Goal: Information Seeking & Learning: Learn about a topic

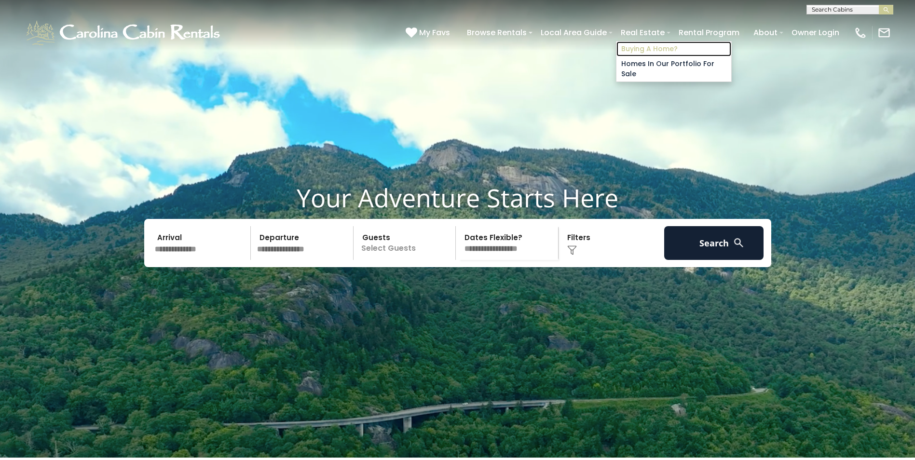
click at [639, 46] on link "Buying A Home?" at bounding box center [673, 48] width 115 height 15
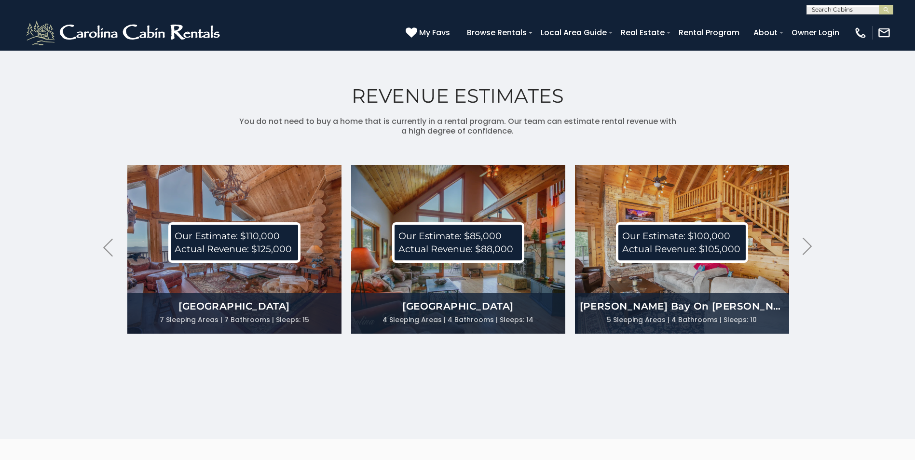
scroll to position [2459, 0]
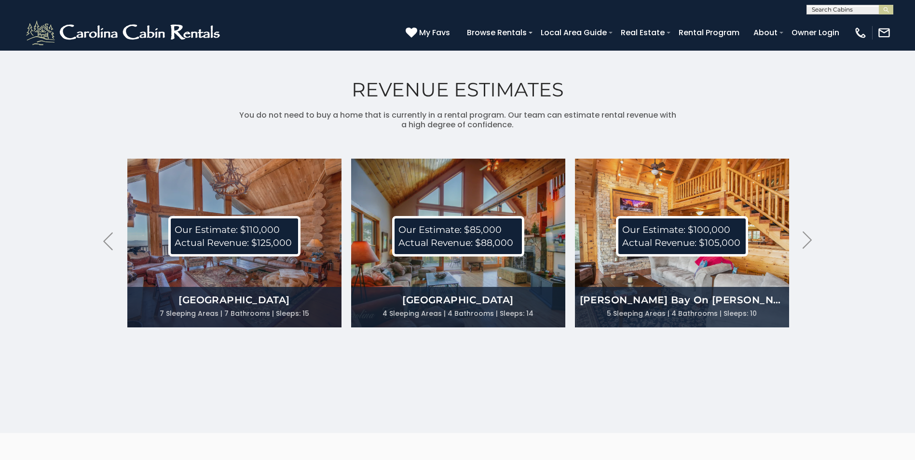
click at [656, 262] on div "Our Estimate: $100,000 Actual Revenue: $105,000" at bounding box center [682, 236] width 214 height 52
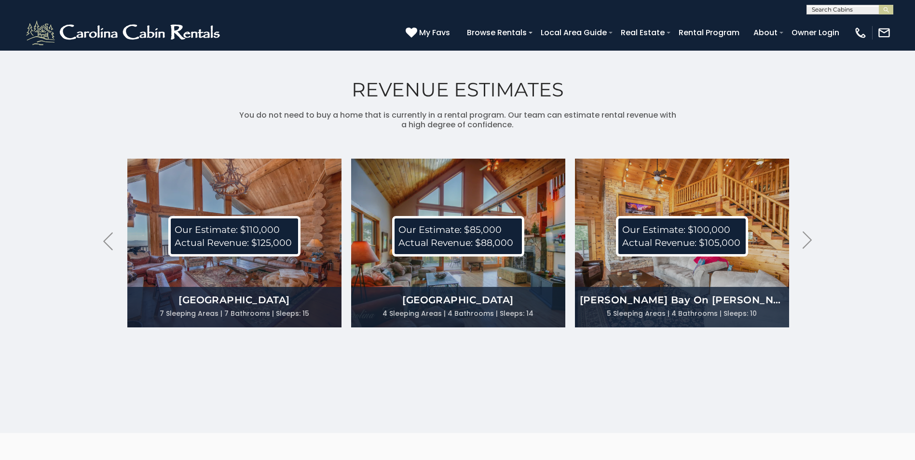
scroll to position [2459, 0]
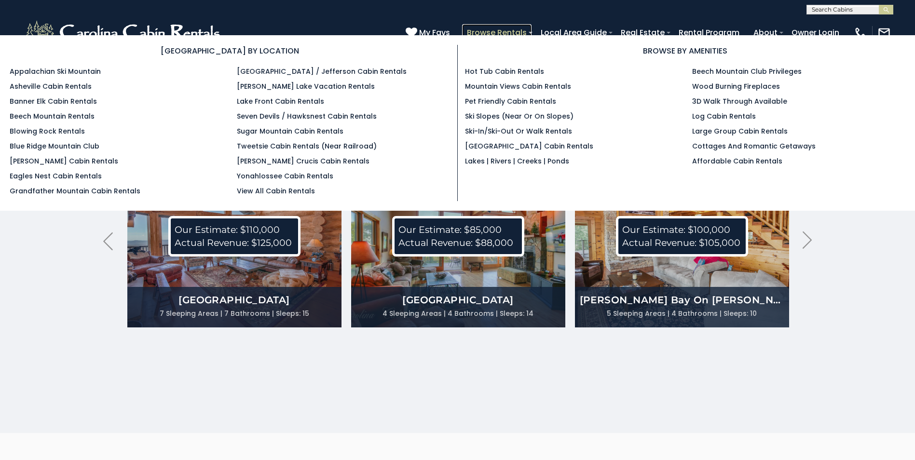
click at [511, 32] on link "Browse Rentals" at bounding box center [496, 32] width 69 height 17
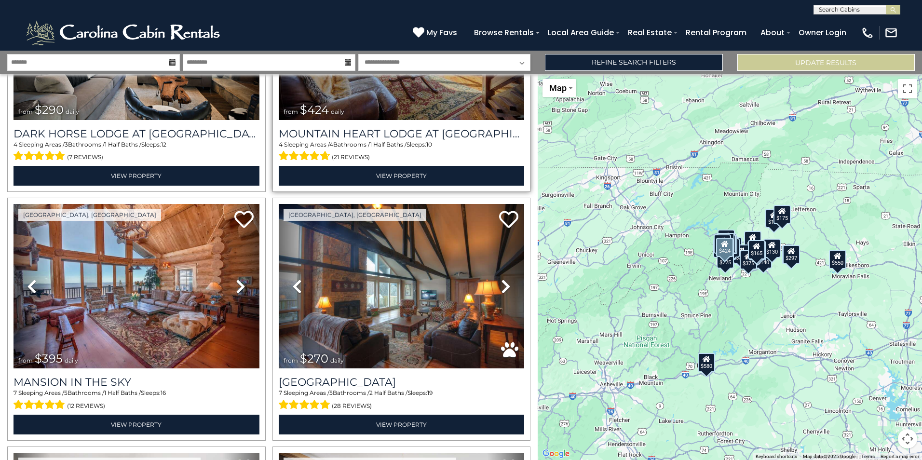
scroll to position [916, 0]
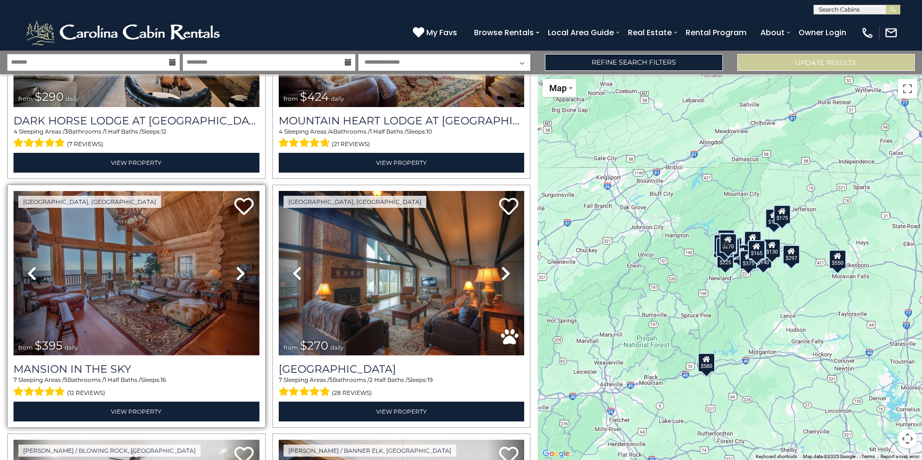
click at [153, 245] on img at bounding box center [136, 273] width 246 height 164
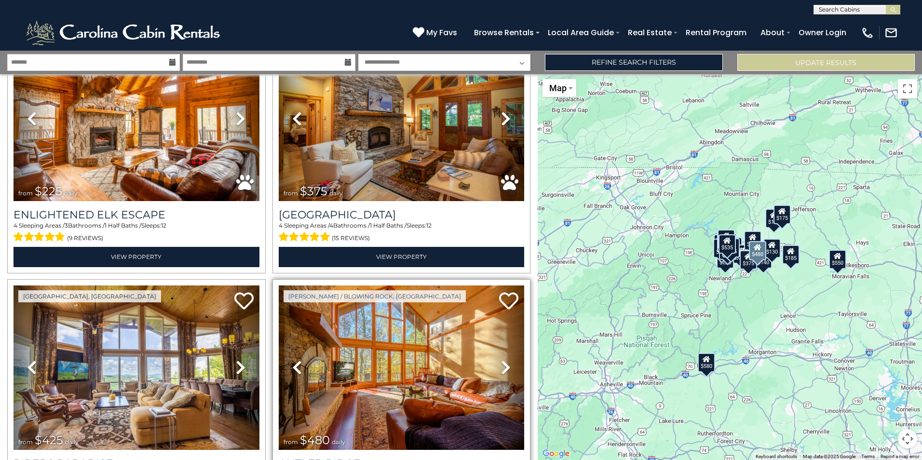
scroll to position [3405, 0]
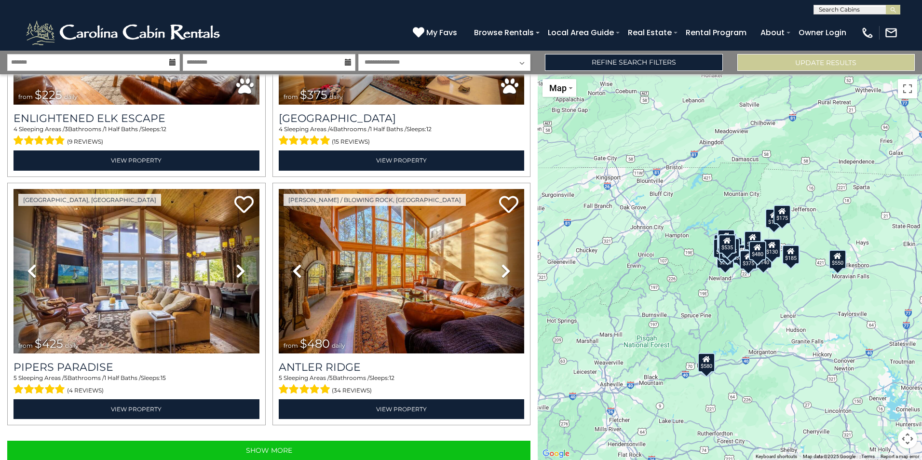
click at [679, 232] on div "$625 $297 $175 $165 $300 $580 $290 $424 $395 $270 $185 $265 $230 $550 $349 $230…" at bounding box center [730, 267] width 384 height 386
click at [757, 316] on div "$625 $297 $175 $165 $300 $580 $290 $424 $395 $270 $185 $265 $230 $550 $349 $230…" at bounding box center [730, 267] width 384 height 386
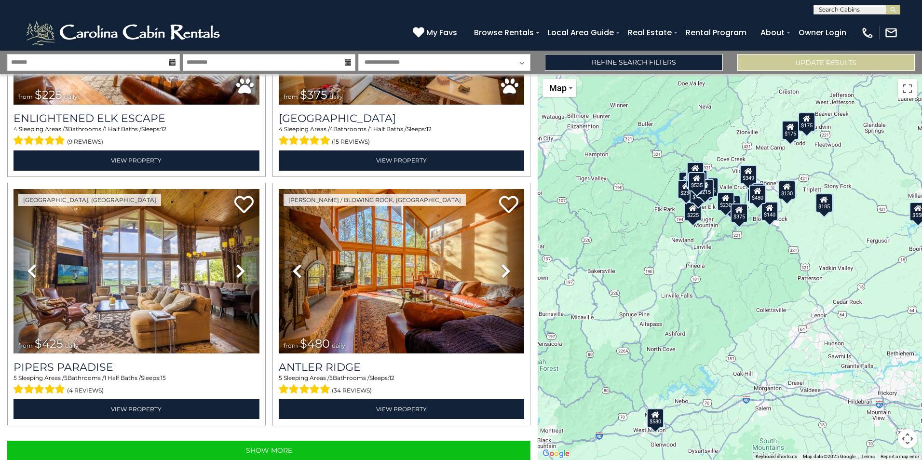
click at [747, 309] on div "$625 $297 $175 $165 $300 $580 $290 $424 $395 $270 $185 $265 $230 $550 $349 $230…" at bounding box center [730, 267] width 384 height 386
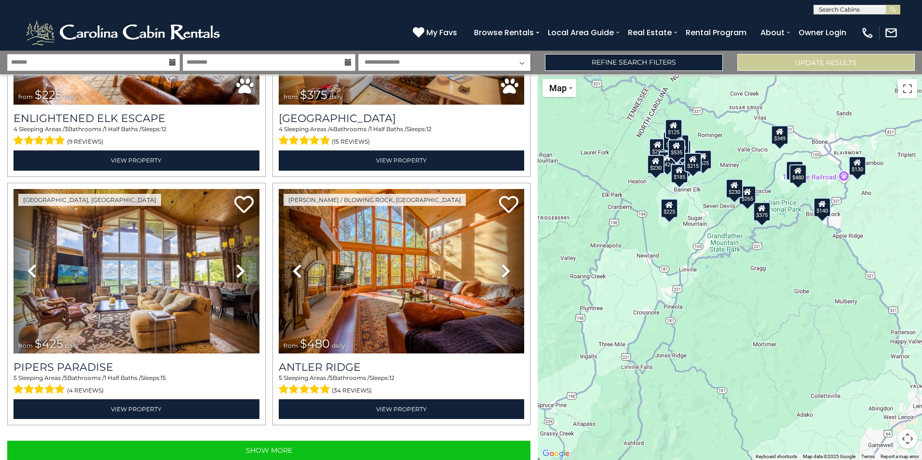
drag, startPoint x: 746, startPoint y: 243, endPoint x: 778, endPoint y: 328, distance: 91.2
click at [778, 328] on div "$625 $297 $175 $165 $300 $580 $290 $424 $395 $270 $185 $265 $230 $550 $349 $230…" at bounding box center [730, 267] width 384 height 386
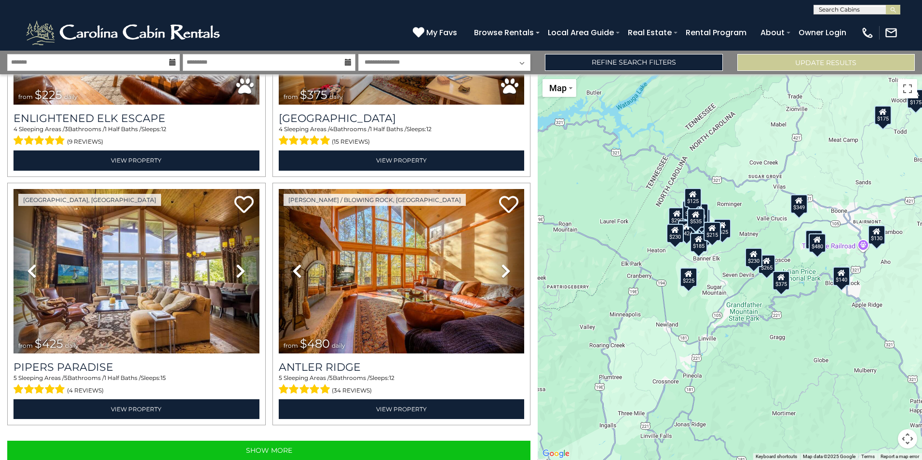
drag, startPoint x: 749, startPoint y: 243, endPoint x: 769, endPoint y: 311, distance: 70.8
click at [771, 318] on div "$625 $297 $175 $165 $300 $580 $290 $424 $395 $270 $185 $265 $230 $550 $349 $230…" at bounding box center [730, 267] width 384 height 386
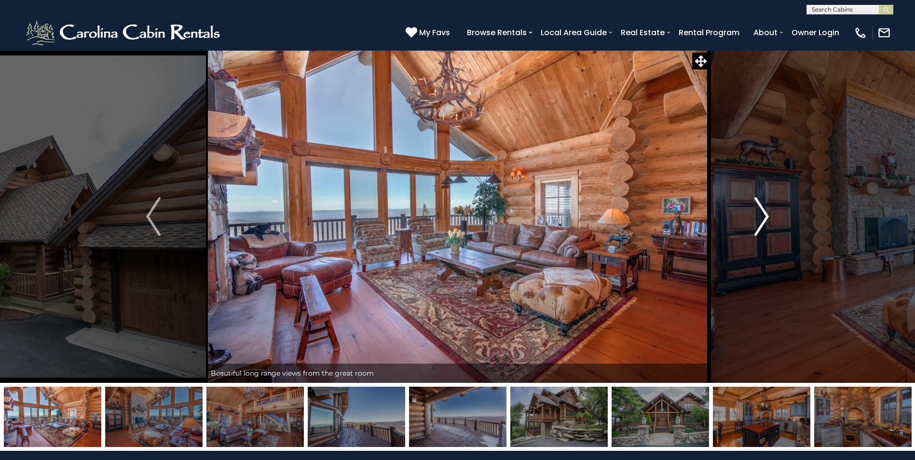
click at [761, 216] on img "Next" at bounding box center [761, 216] width 14 height 39
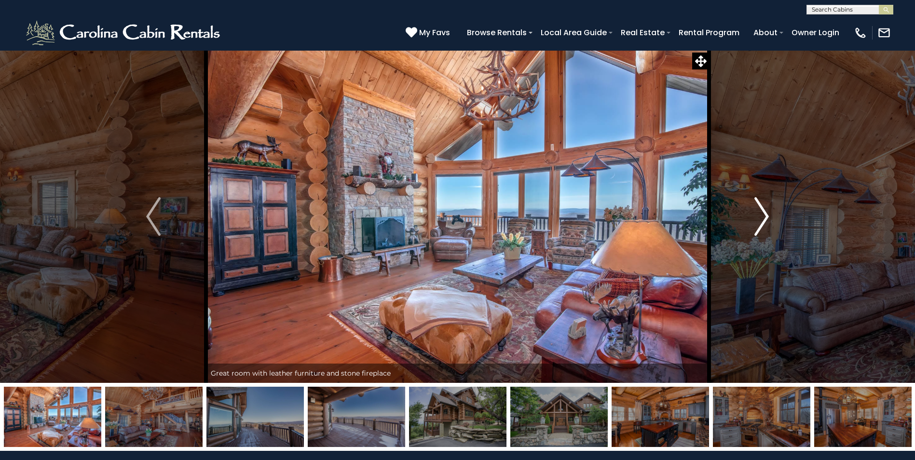
click at [761, 216] on img "Next" at bounding box center [761, 216] width 14 height 39
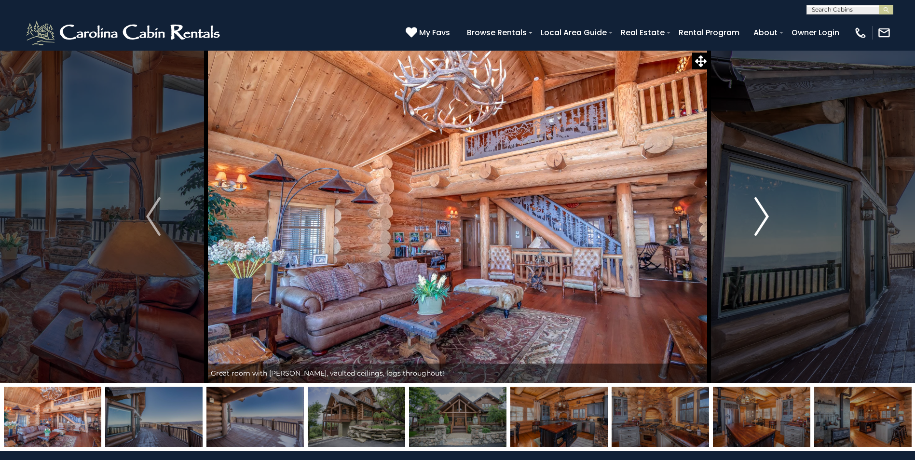
click at [761, 216] on img "Next" at bounding box center [761, 216] width 14 height 39
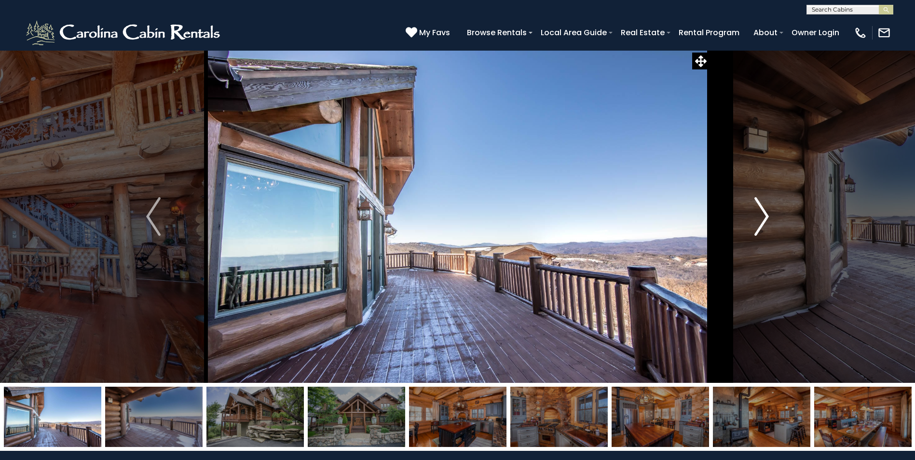
click at [761, 216] on img "Next" at bounding box center [761, 216] width 14 height 39
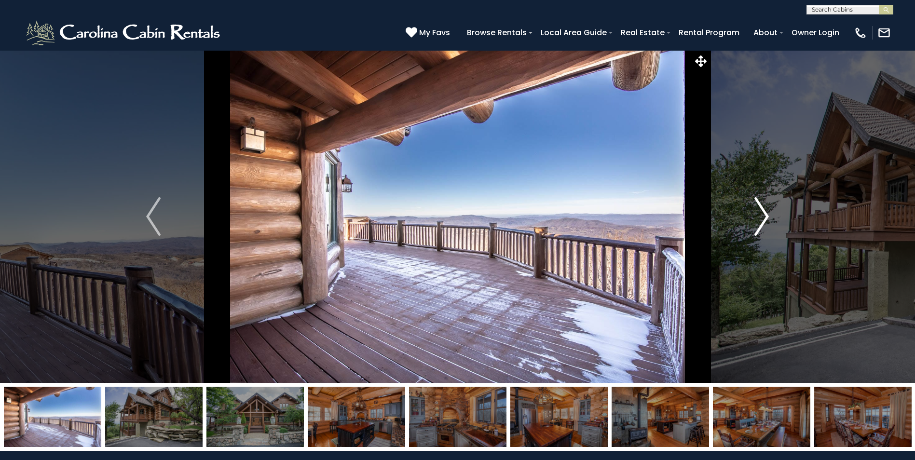
click at [761, 216] on img "Next" at bounding box center [761, 216] width 14 height 39
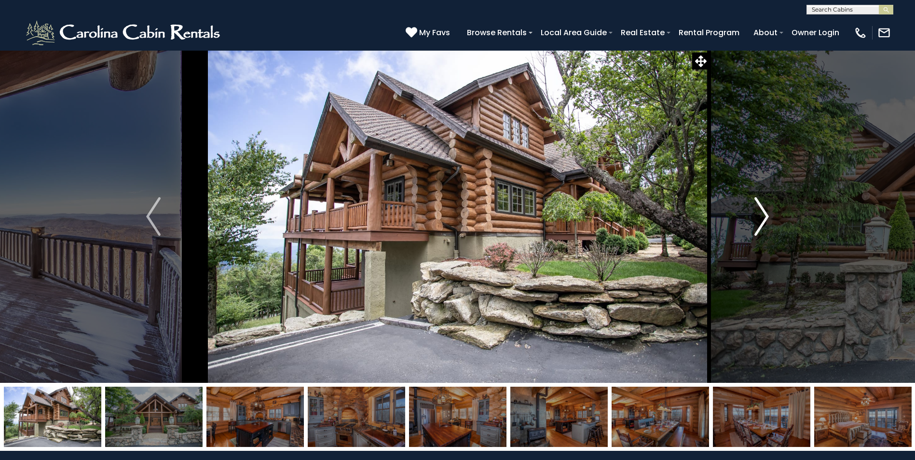
click at [761, 216] on img "Next" at bounding box center [761, 216] width 14 height 39
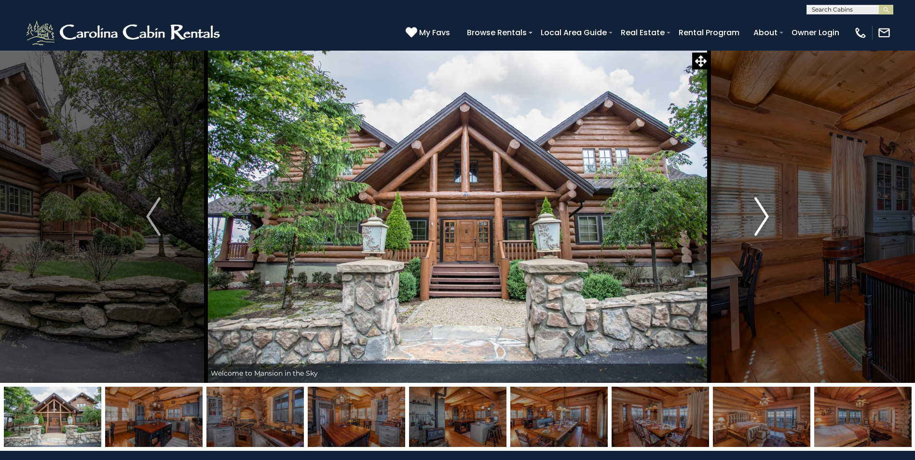
click at [761, 216] on img "Next" at bounding box center [761, 216] width 14 height 39
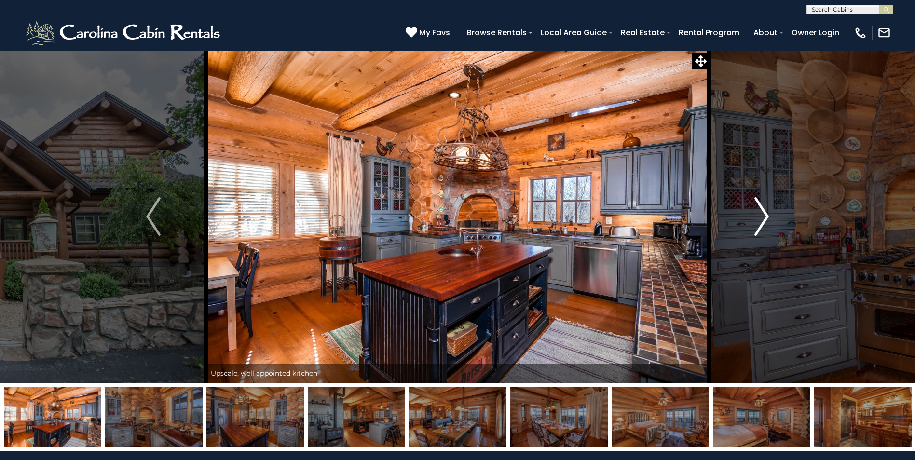
click at [761, 216] on img "Next" at bounding box center [761, 216] width 14 height 39
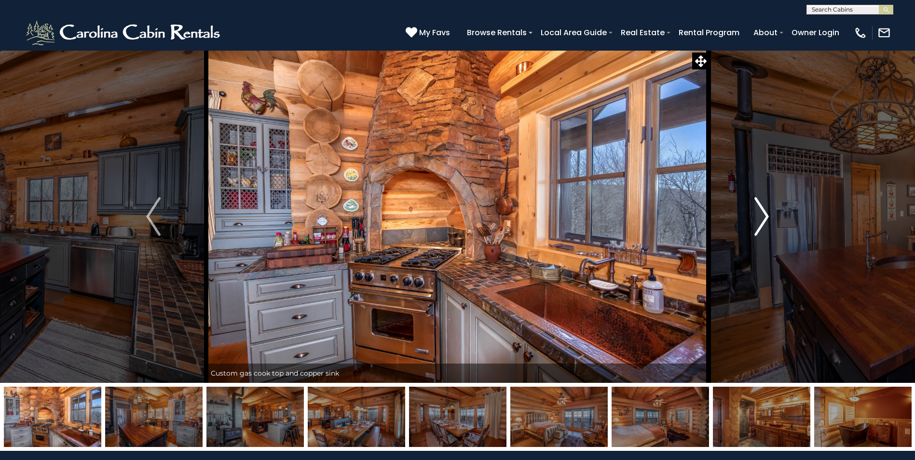
click at [761, 216] on img "Next" at bounding box center [761, 216] width 14 height 39
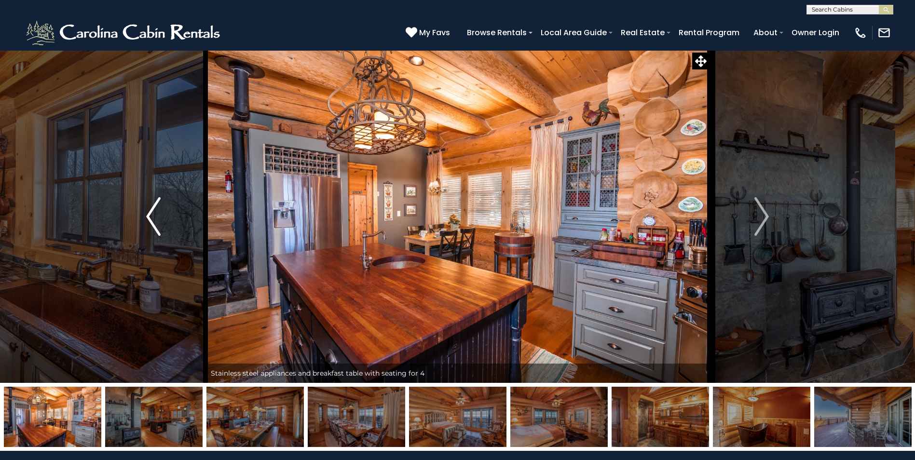
click at [149, 201] on img "Previous" at bounding box center [153, 216] width 14 height 39
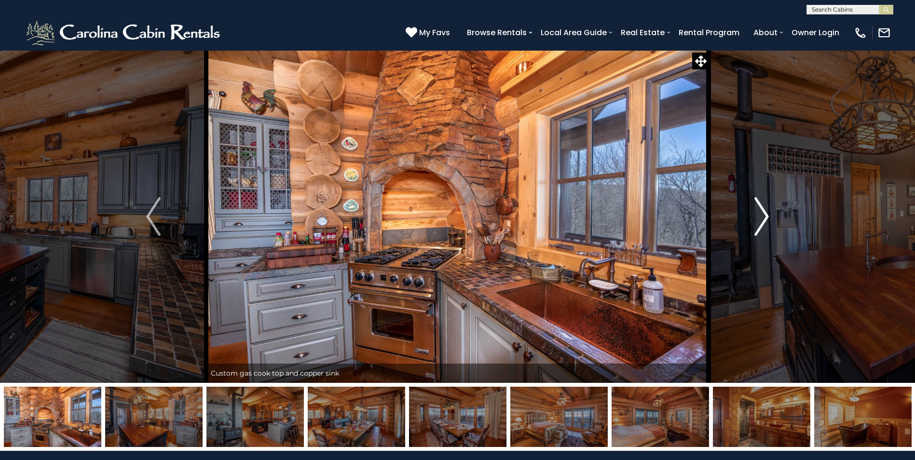
click at [758, 221] on img "Next" at bounding box center [761, 216] width 14 height 39
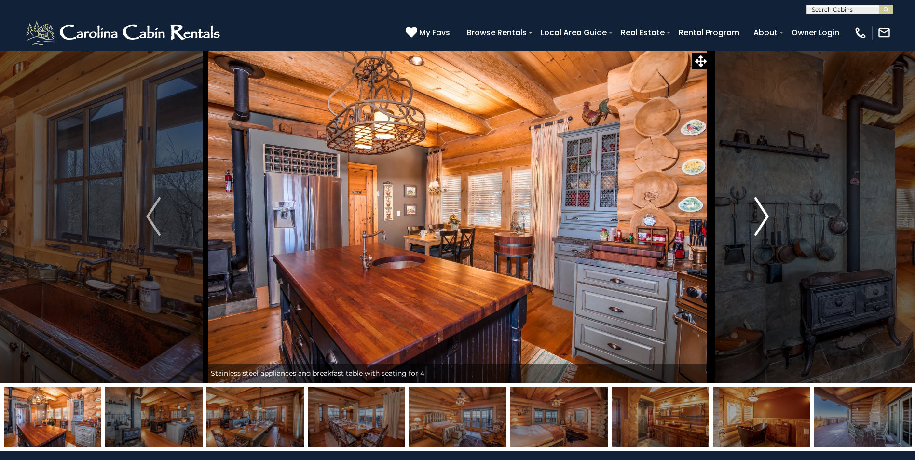
click at [758, 221] on img "Next" at bounding box center [761, 216] width 14 height 39
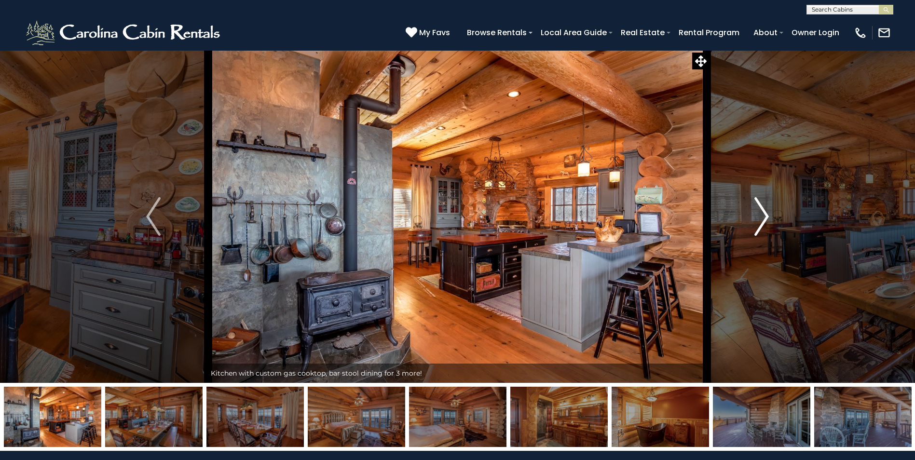
click at [758, 221] on img "Next" at bounding box center [761, 216] width 14 height 39
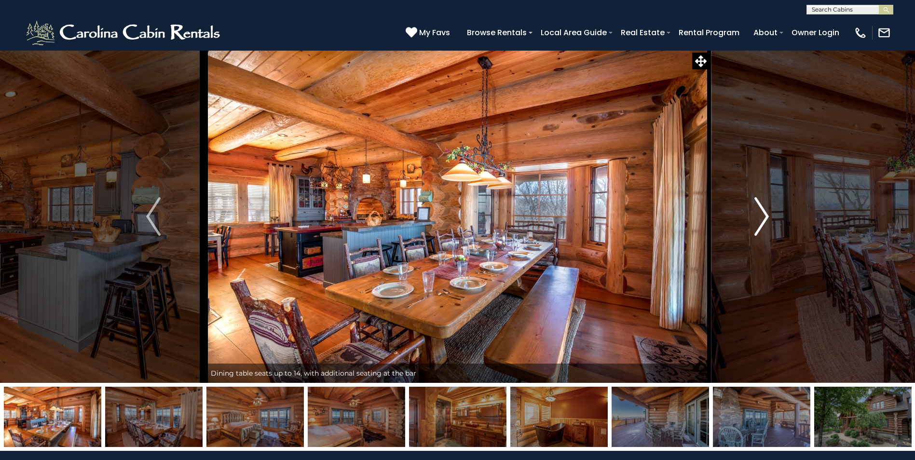
click at [758, 221] on img "Next" at bounding box center [761, 216] width 14 height 39
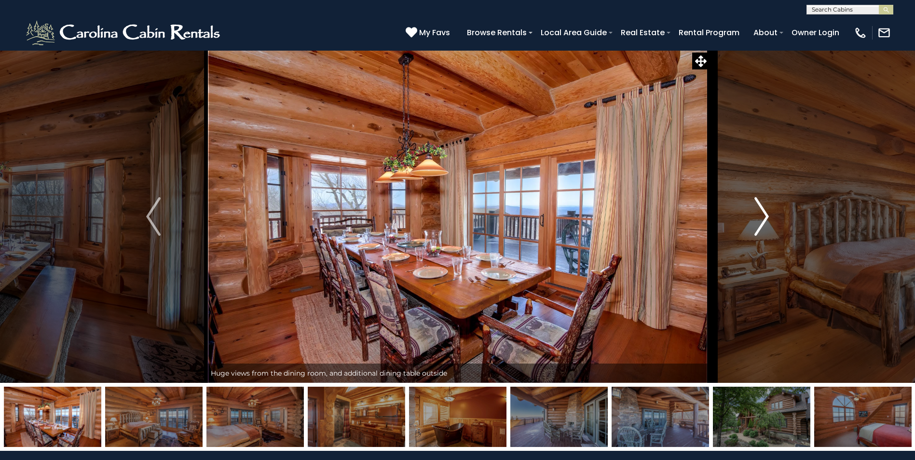
click at [758, 221] on img "Next" at bounding box center [761, 216] width 14 height 39
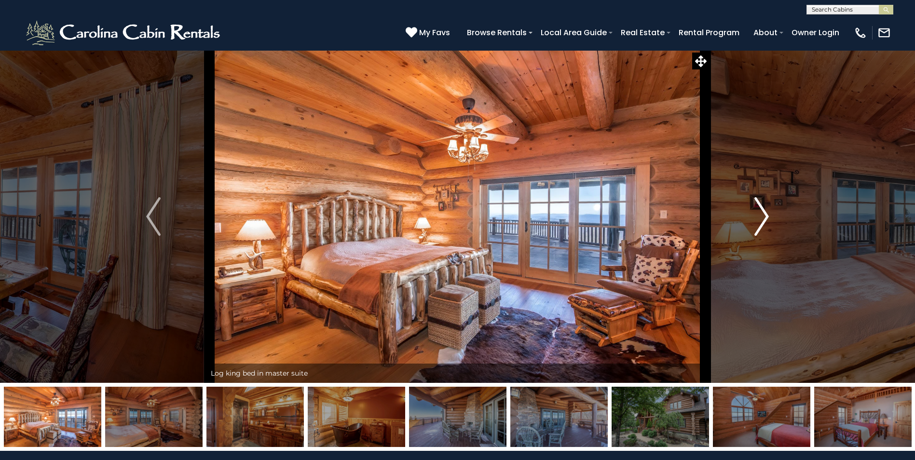
click at [758, 221] on img "Next" at bounding box center [761, 216] width 14 height 39
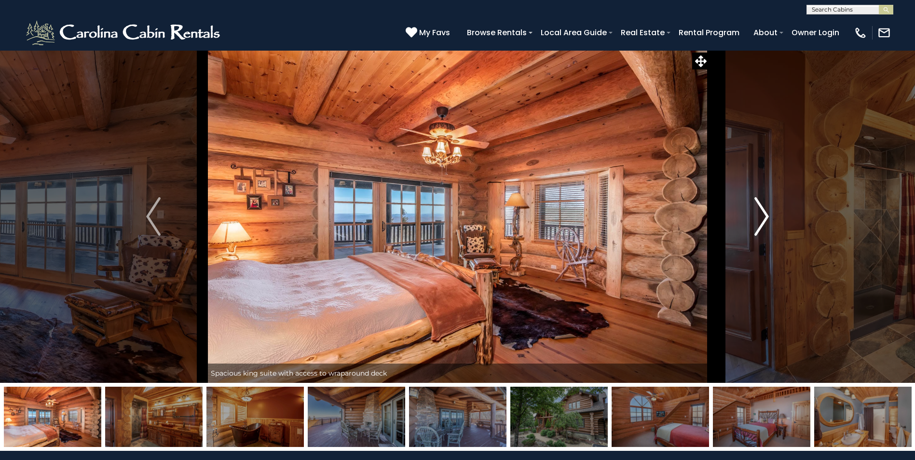
click at [758, 221] on img "Next" at bounding box center [761, 216] width 14 height 39
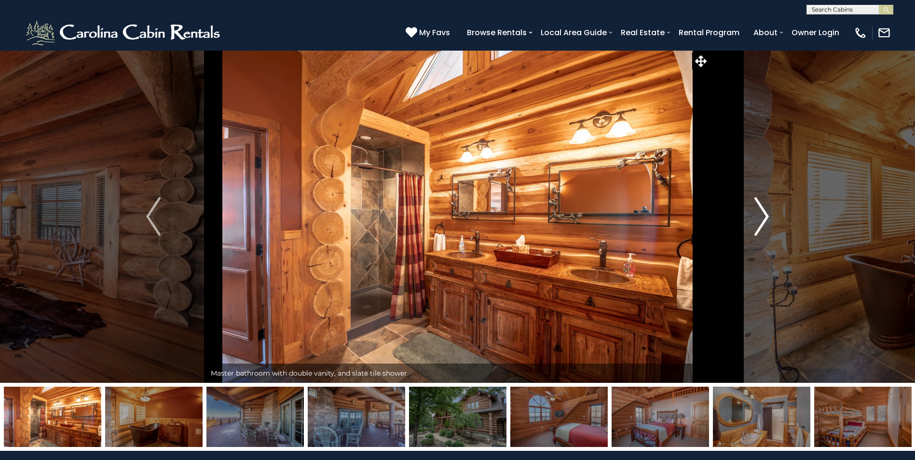
click at [758, 221] on img "Next" at bounding box center [761, 216] width 14 height 39
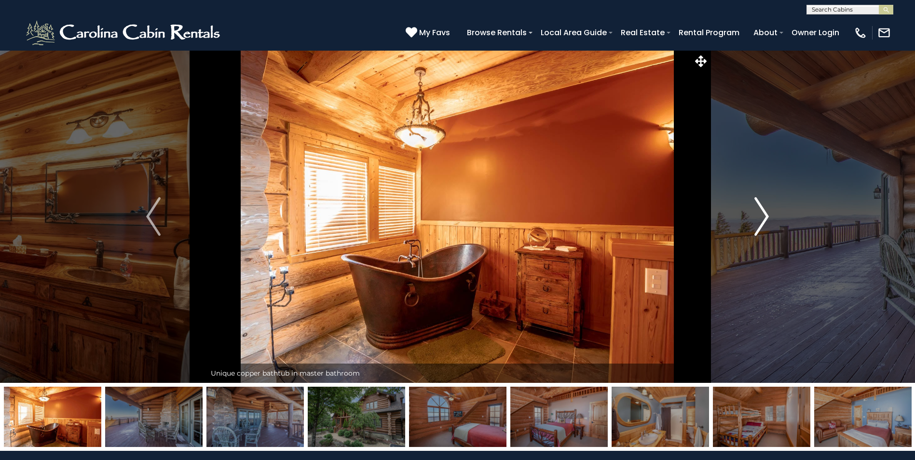
click at [758, 221] on img "Next" at bounding box center [761, 216] width 14 height 39
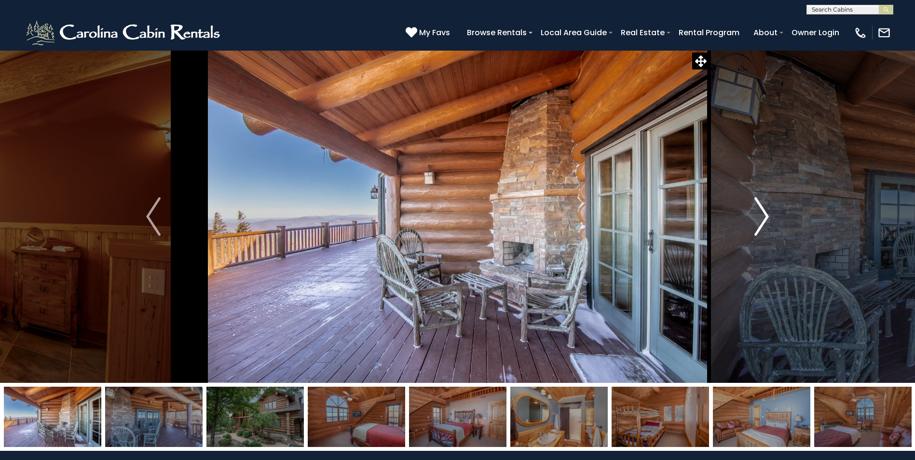
click at [758, 221] on img "Next" at bounding box center [761, 216] width 14 height 39
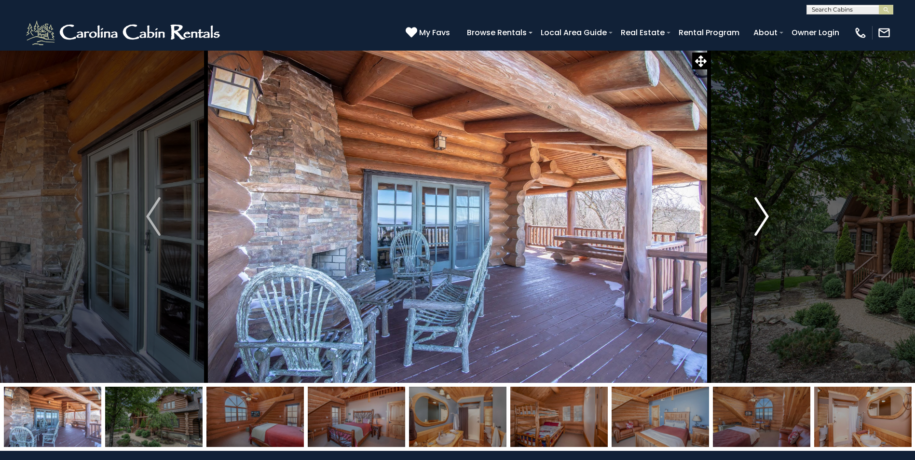
click at [758, 221] on img "Next" at bounding box center [761, 216] width 14 height 39
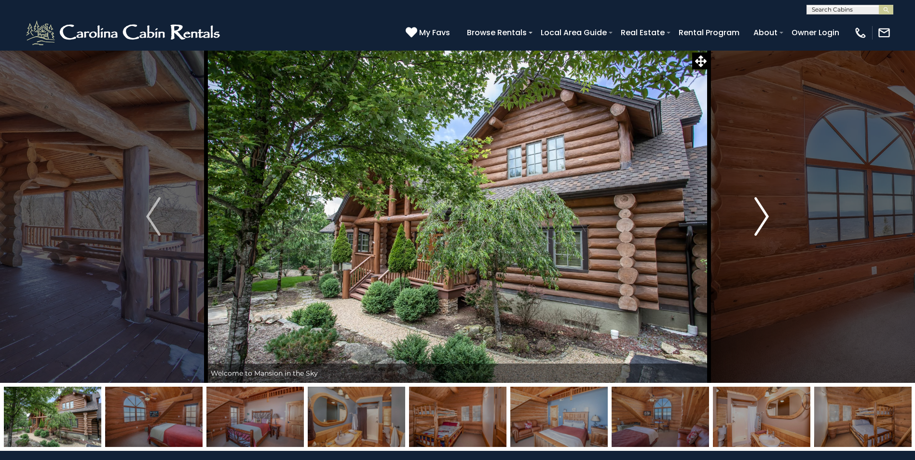
click at [758, 221] on img "Next" at bounding box center [761, 216] width 14 height 39
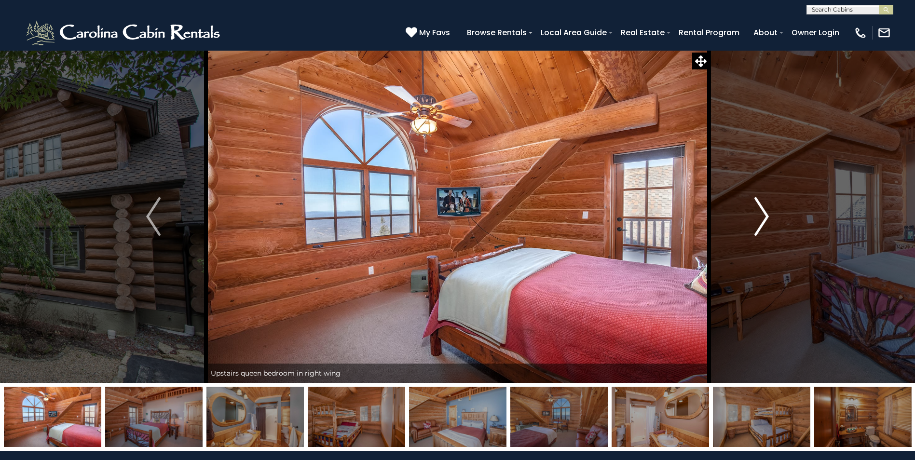
click at [758, 221] on img "Next" at bounding box center [761, 216] width 14 height 39
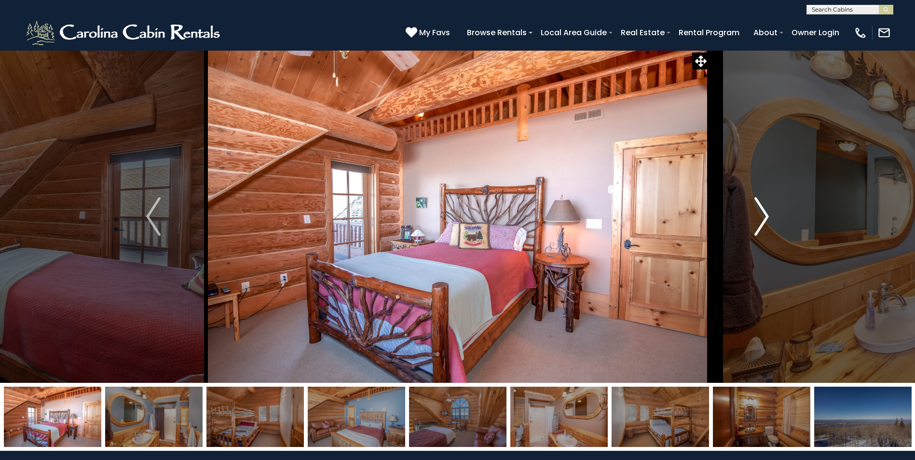
click at [758, 221] on img "Next" at bounding box center [761, 216] width 14 height 39
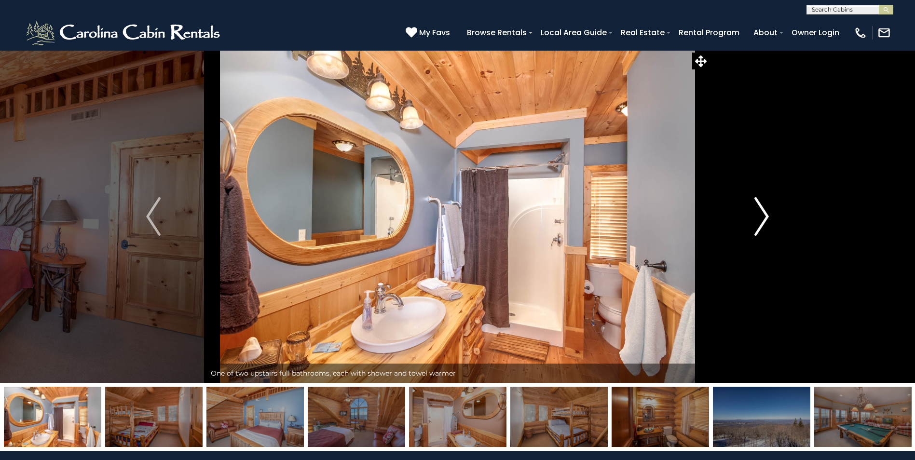
click at [758, 221] on img "Next" at bounding box center [761, 216] width 14 height 39
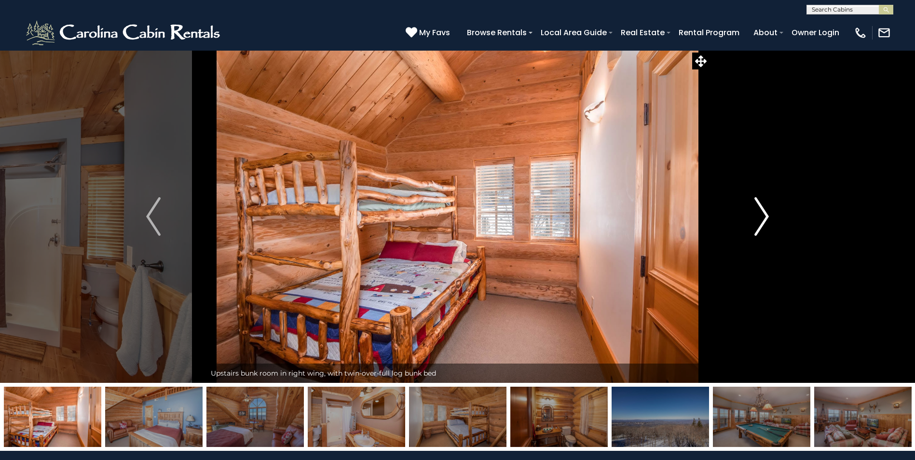
click at [758, 221] on img "Next" at bounding box center [761, 216] width 14 height 39
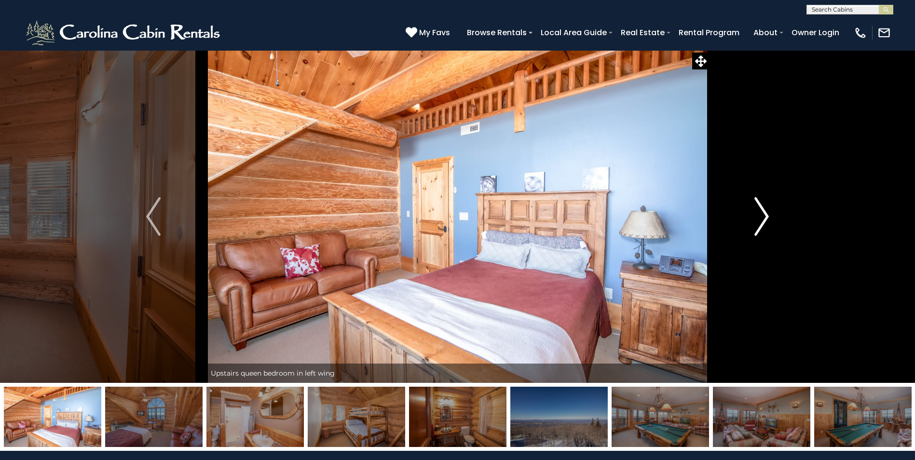
click at [758, 221] on img "Next" at bounding box center [761, 216] width 14 height 39
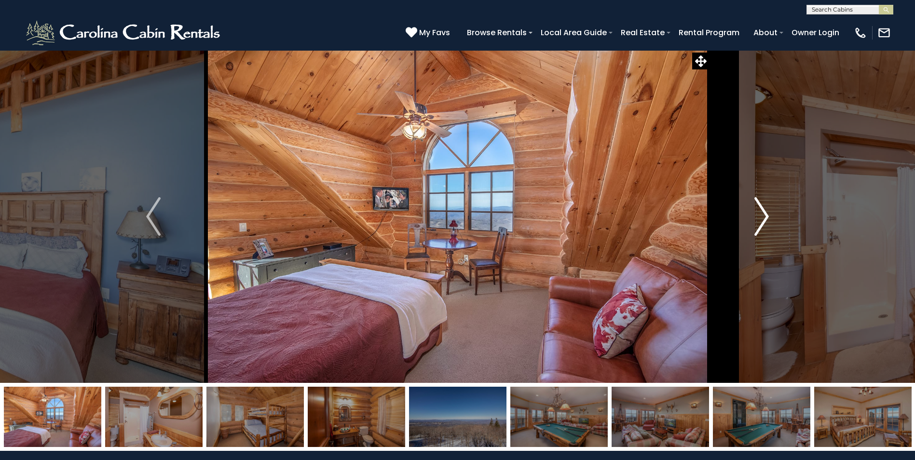
click at [758, 221] on img "Next" at bounding box center [761, 216] width 14 height 39
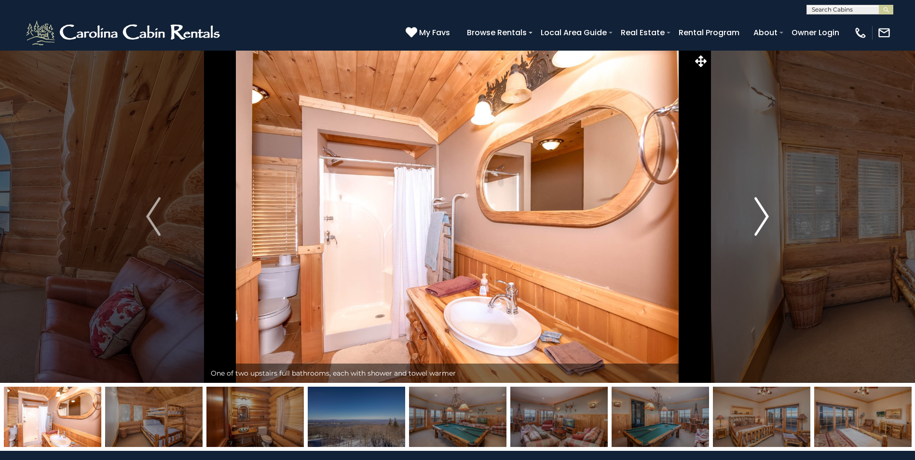
click at [758, 221] on img "Next" at bounding box center [761, 216] width 14 height 39
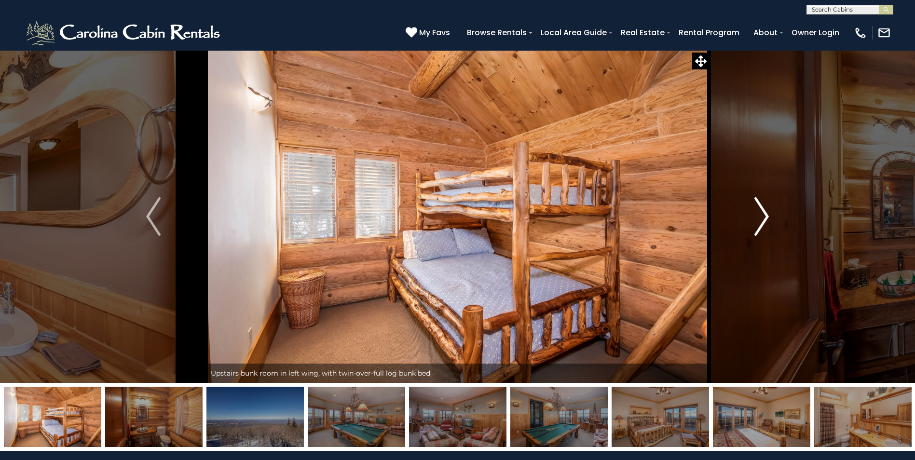
click at [758, 221] on img "Next" at bounding box center [761, 216] width 14 height 39
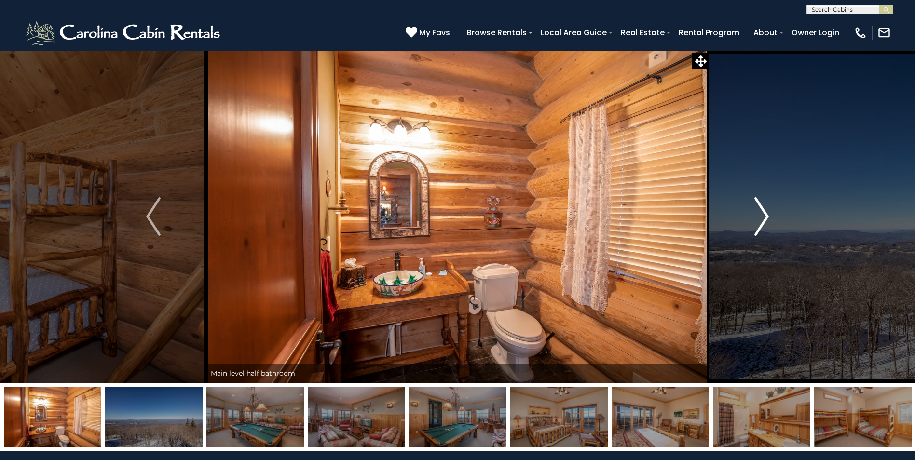
click at [758, 221] on img "Next" at bounding box center [761, 216] width 14 height 39
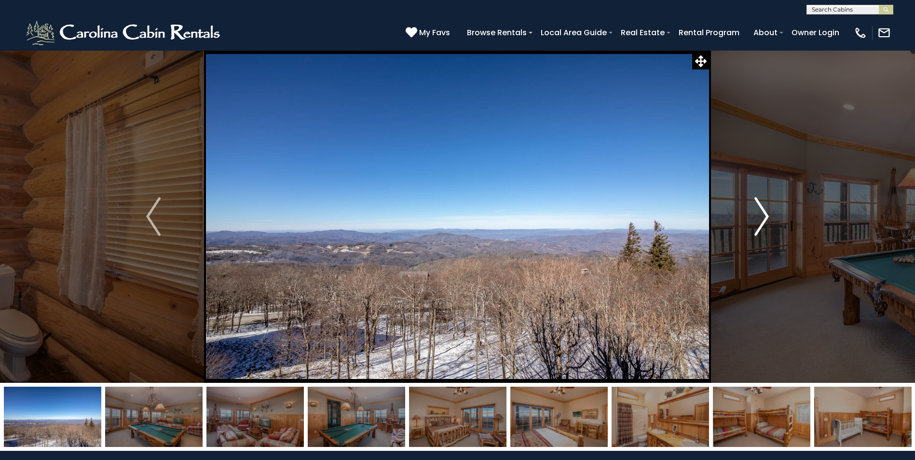
click at [758, 221] on img "Next" at bounding box center [761, 216] width 14 height 39
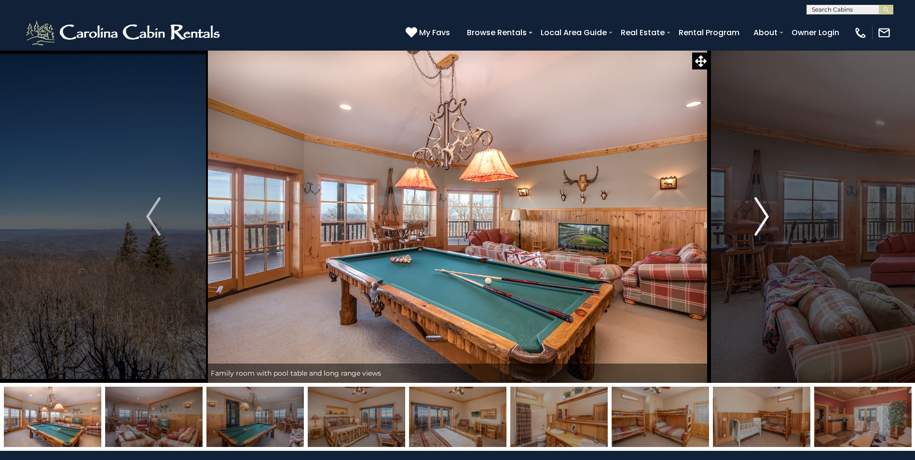
click at [758, 221] on img "Next" at bounding box center [761, 216] width 14 height 39
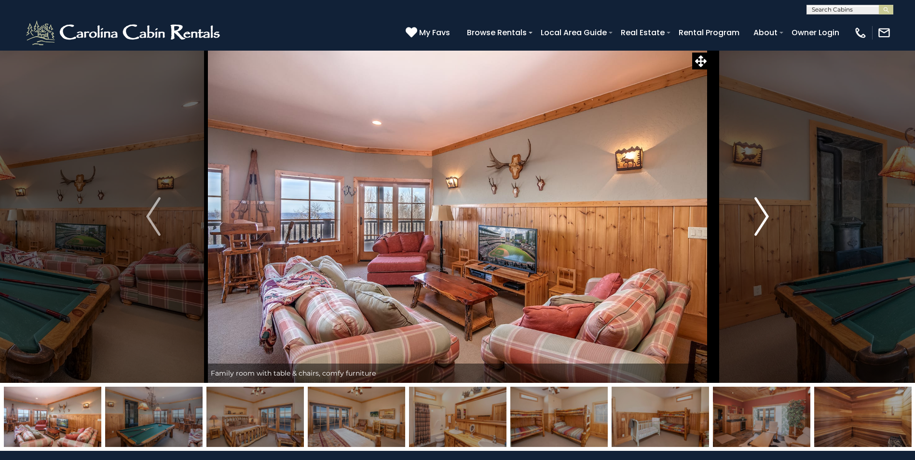
click at [758, 221] on img "Next" at bounding box center [761, 216] width 14 height 39
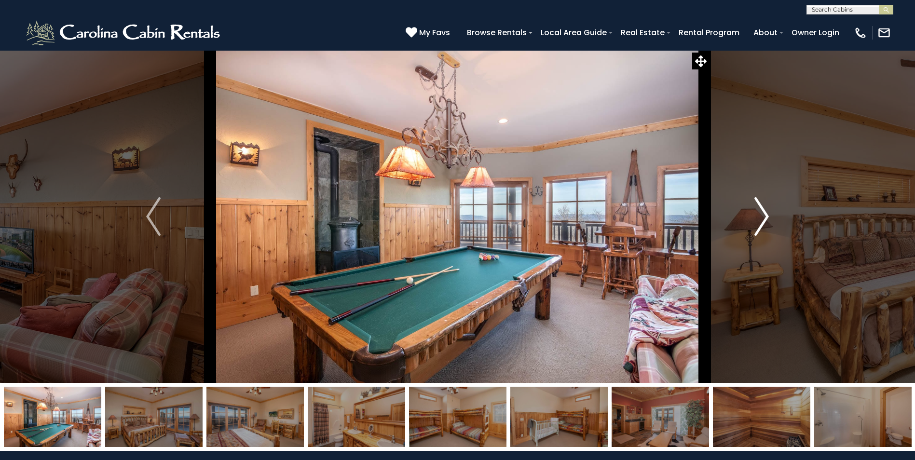
click at [758, 221] on img "Next" at bounding box center [761, 216] width 14 height 39
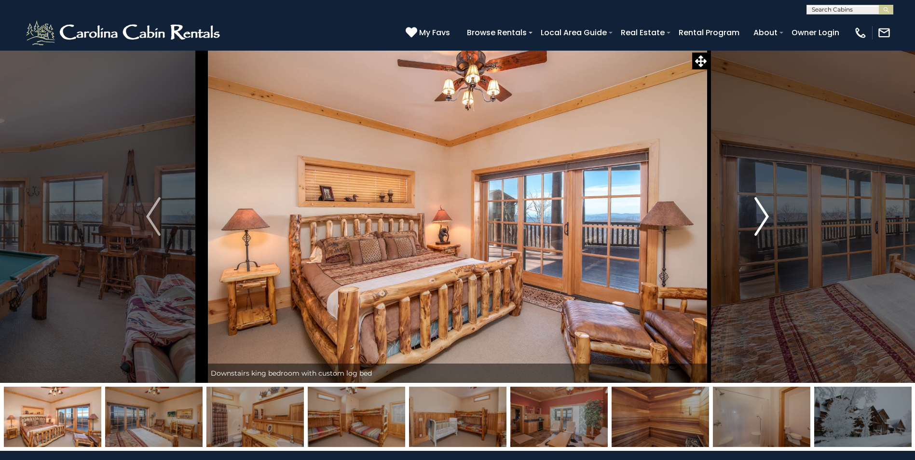
click at [758, 221] on img "Next" at bounding box center [761, 216] width 14 height 39
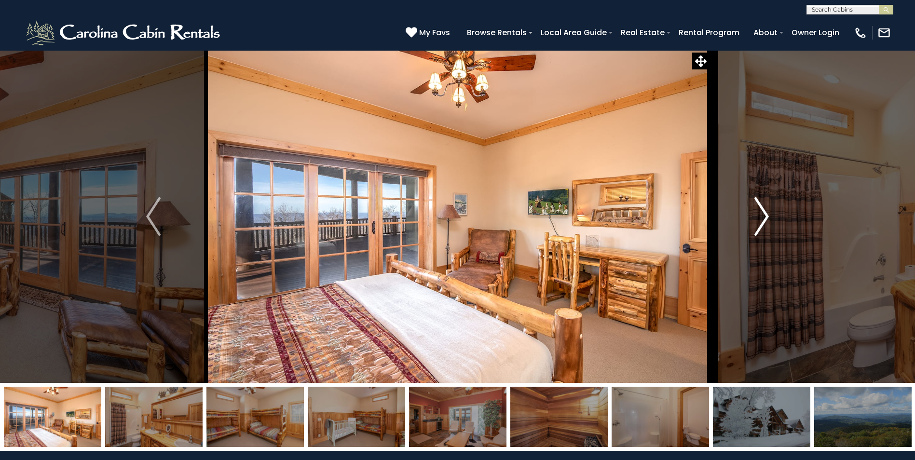
click at [758, 221] on img "Next" at bounding box center [761, 216] width 14 height 39
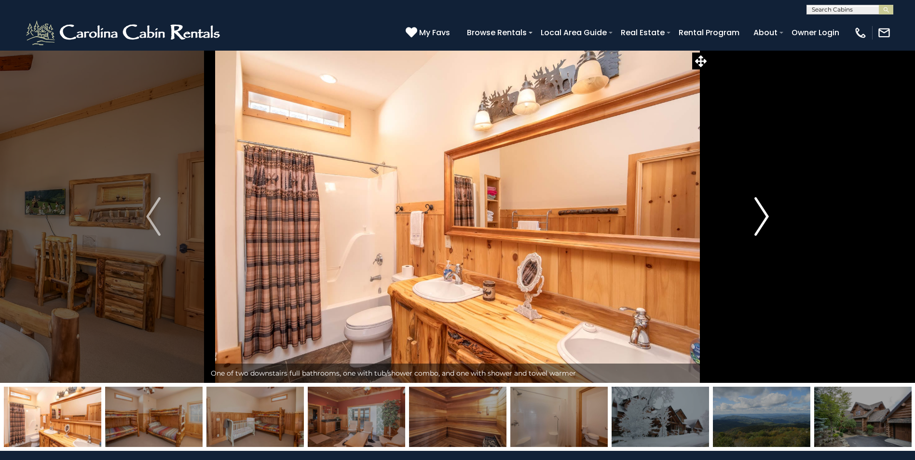
click at [758, 221] on img "Next" at bounding box center [761, 216] width 14 height 39
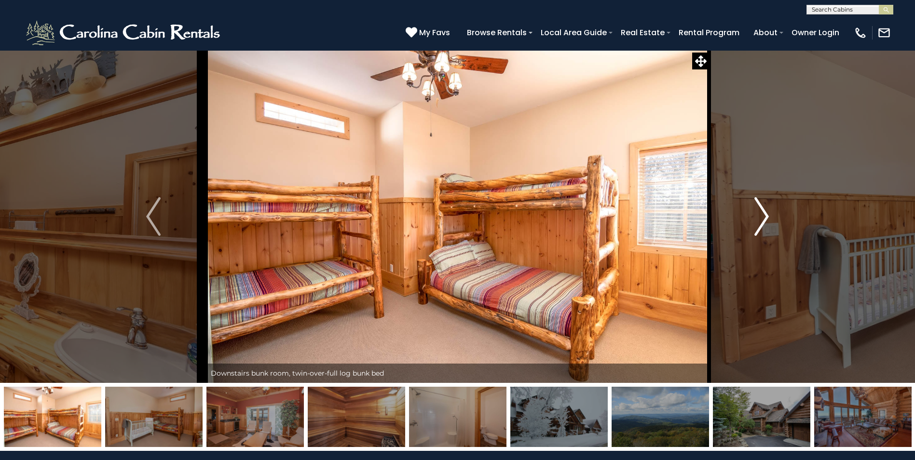
click at [758, 221] on img "Next" at bounding box center [761, 216] width 14 height 39
